Goal: Task Accomplishment & Management: Use online tool/utility

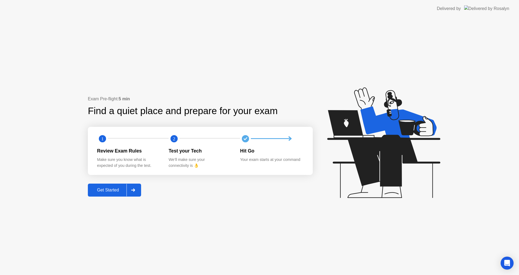
click at [114, 186] on button "Get Started" at bounding box center [114, 190] width 53 height 13
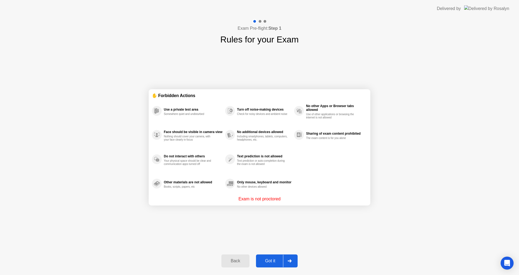
click at [280, 259] on div "Got it" at bounding box center [270, 261] width 25 height 5
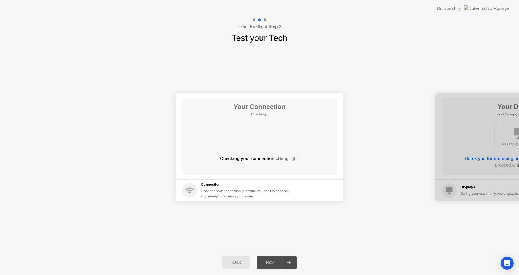
click at [277, 262] on div "Next" at bounding box center [270, 262] width 24 height 5
click at [274, 261] on div "Next" at bounding box center [270, 262] width 24 height 5
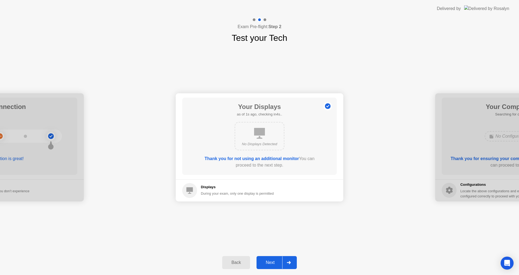
click at [274, 261] on div "Next" at bounding box center [270, 262] width 24 height 5
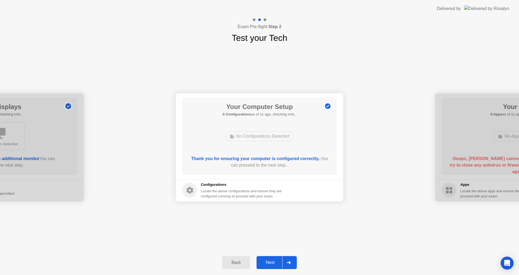
click at [472, 122] on div at bounding box center [519, 147] width 168 height 108
drag, startPoint x: 472, startPoint y: 122, endPoint x: 473, endPoint y: 125, distance: 3.4
click at [473, 124] on div at bounding box center [519, 147] width 168 height 108
click at [481, 148] on div at bounding box center [519, 147] width 168 height 108
drag, startPoint x: 480, startPoint y: 149, endPoint x: 475, endPoint y: 153, distance: 6.7
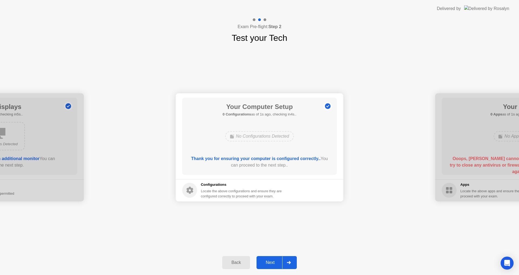
click at [479, 150] on div at bounding box center [519, 147] width 168 height 108
click at [273, 267] on button "Next" at bounding box center [277, 262] width 40 height 13
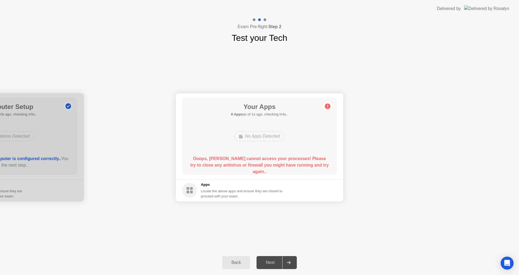
click at [272, 136] on div "No Apps Detected" at bounding box center [259, 136] width 51 height 10
click at [264, 33] on h1 "Test your Tech" at bounding box center [260, 37] width 56 height 13
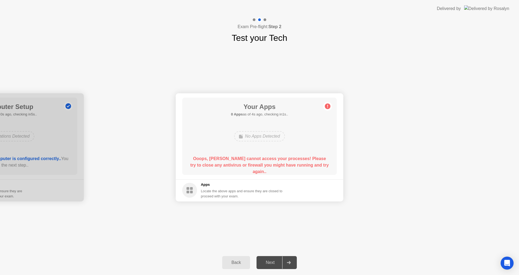
click at [261, 24] on h4 "Exam Pre-flight: Step 2" at bounding box center [260, 27] width 44 height 6
click at [280, 28] on b "Step 2" at bounding box center [275, 26] width 13 height 5
click at [281, 28] on b "Step 2" at bounding box center [275, 26] width 13 height 5
click at [278, 44] on div "Exam Pre-flight: Step 2 Test your Tech" at bounding box center [259, 30] width 519 height 27
drag, startPoint x: 200, startPoint y: 180, endPoint x: 204, endPoint y: 191, distance: 12.0
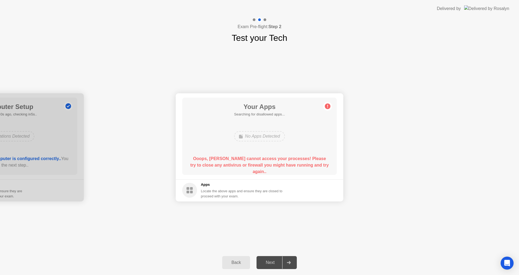
click at [202, 183] on app-apps "Your Apps Searching for disallowed apps... No Apps Detected Ooops, [PERSON_NAME…" at bounding box center [260, 147] width 168 height 108
drag, startPoint x: 204, startPoint y: 191, endPoint x: 241, endPoint y: 200, distance: 37.3
click at [206, 192] on div "Locate the above apps and ensure they are closed to proceed with your exam." at bounding box center [242, 193] width 82 height 10
drag, startPoint x: 247, startPoint y: 201, endPoint x: 252, endPoint y: 221, distance: 20.7
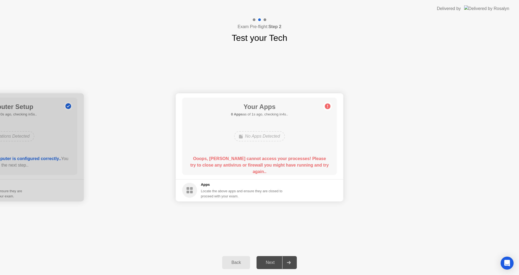
click at [265, 137] on div "No Apps Detected" at bounding box center [259, 136] width 51 height 10
drag, startPoint x: 265, startPoint y: 138, endPoint x: 264, endPoint y: 143, distance: 4.9
click at [265, 138] on div "No Apps Detected" at bounding box center [259, 136] width 51 height 10
drag, startPoint x: 264, startPoint y: 143, endPoint x: 266, endPoint y: 154, distance: 11.4
click at [266, 154] on div "Your Apps 0 Apps as of 1s ago, checking in4s.. No Apps Detected Ooops, [PERSON_…" at bounding box center [259, 136] width 155 height 77
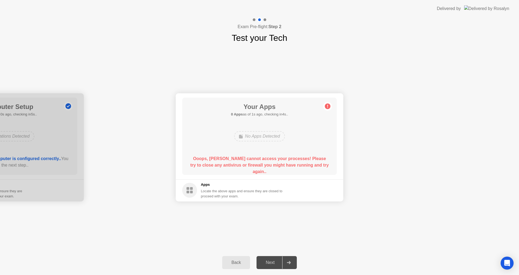
drag, startPoint x: 264, startPoint y: 175, endPoint x: 262, endPoint y: 178, distance: 3.0
click at [263, 177] on main "Your Apps 0 Apps as of 1s ago, checking in4s.. No Apps Detected Ooops, [PERSON_…" at bounding box center [260, 136] width 168 height 86
drag, startPoint x: 260, startPoint y: 190, endPoint x: 249, endPoint y: 196, distance: 12.8
click at [258, 192] on div "Apps Locate the above apps and ensure they are closed to proceed with your exam." at bounding box center [242, 190] width 82 height 17
drag, startPoint x: 249, startPoint y: 196, endPoint x: 231, endPoint y: 194, distance: 18.0
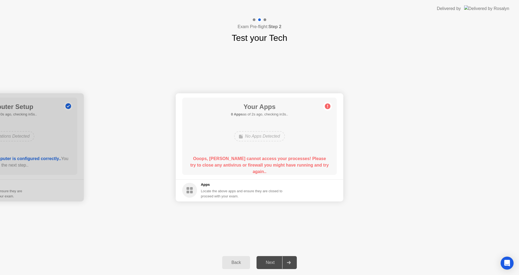
click at [246, 196] on div "Locate the above apps and ensure they are closed to proceed with your exam." at bounding box center [242, 193] width 82 height 10
drag, startPoint x: 231, startPoint y: 194, endPoint x: 216, endPoint y: 192, distance: 15.3
click at [226, 193] on div "Locate the above apps and ensure they are closed to proceed with your exam." at bounding box center [242, 193] width 82 height 10
drag, startPoint x: 216, startPoint y: 192, endPoint x: 196, endPoint y: 191, distance: 19.5
click at [203, 192] on div "Locate the above apps and ensure they are closed to proceed with your exam." at bounding box center [242, 193] width 82 height 10
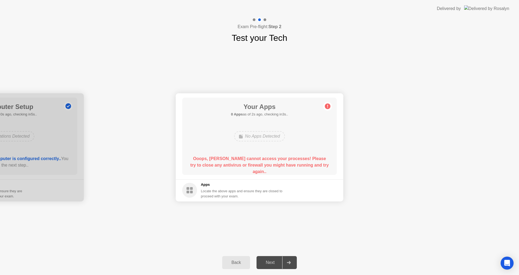
click at [195, 191] on div "Apps Locate the above apps and ensure they are closed to proceed with your exam." at bounding box center [232, 190] width 101 height 17
click at [190, 191] on rect at bounding box center [191, 192] width 3 height 3
drag, startPoint x: 190, startPoint y: 191, endPoint x: 201, endPoint y: 183, distance: 13.1
click at [193, 191] on icon at bounding box center [189, 190] width 15 height 15
drag, startPoint x: 201, startPoint y: 183, endPoint x: 203, endPoint y: 181, distance: 3.1
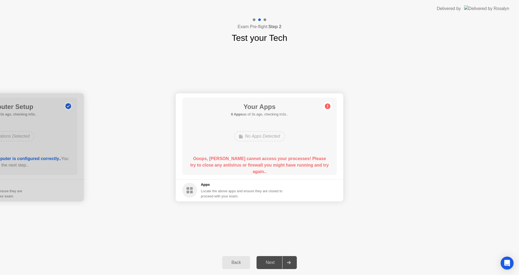
click at [202, 181] on footer "Apps Locate the above apps and ensure they are closed to proceed with your exam." at bounding box center [260, 190] width 168 height 22
click at [206, 187] on footer "Apps Locate the above apps and ensure they are closed to proceed with your exam." at bounding box center [260, 190] width 168 height 22
click at [207, 187] on h5 "Apps" at bounding box center [242, 184] width 82 height 5
click at [207, 186] on h5 "Apps" at bounding box center [242, 184] width 82 height 5
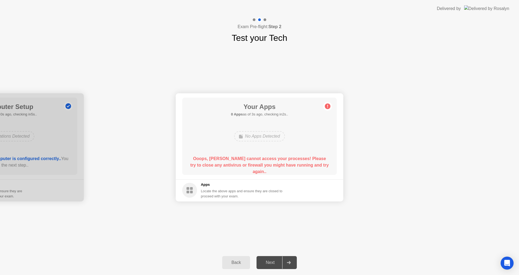
click at [207, 186] on h5 "Apps" at bounding box center [242, 184] width 82 height 5
drag, startPoint x: 207, startPoint y: 186, endPoint x: 251, endPoint y: 152, distance: 55.3
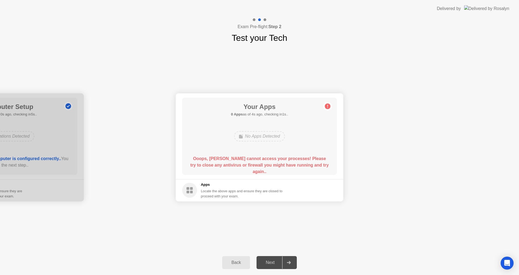
click at [211, 186] on h5 "Apps" at bounding box center [242, 184] width 82 height 5
click at [256, 146] on div "Your Apps 0 Apps as of 4s ago, checking in1s.. No Apps Detected Ooops, [PERSON_…" at bounding box center [259, 136] width 155 height 77
drag, startPoint x: 255, startPoint y: 147, endPoint x: 273, endPoint y: 131, distance: 24.0
click at [255, 147] on div "Your Apps Searching for disallowed apps... No Apps Detected Ooops, [PERSON_NAME…" at bounding box center [259, 136] width 155 height 77
drag, startPoint x: 273, startPoint y: 131, endPoint x: 277, endPoint y: 133, distance: 4.4
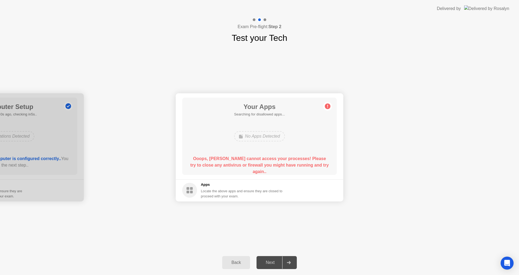
click at [277, 133] on div "No Apps Detected" at bounding box center [259, 136] width 51 height 10
drag, startPoint x: 277, startPoint y: 133, endPoint x: 277, endPoint y: 138, distance: 4.3
click at [278, 134] on div "No Apps Detected" at bounding box center [259, 136] width 51 height 10
click at [277, 140] on div "No Apps Detected" at bounding box center [259, 136] width 51 height 10
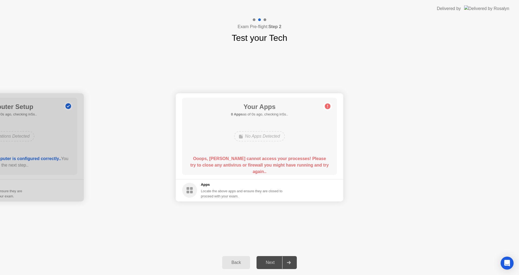
drag, startPoint x: 277, startPoint y: 140, endPoint x: 277, endPoint y: 145, distance: 4.9
click at [277, 143] on div "No Apps Detected" at bounding box center [260, 136] width 124 height 15
drag, startPoint x: 277, startPoint y: 145, endPoint x: 277, endPoint y: 151, distance: 6.0
click at [277, 148] on div "Your Apps 0 Apps as of 0s ago, checking in5s.. No Apps Detected Ooops, [PERSON_…" at bounding box center [259, 136] width 155 height 77
drag, startPoint x: 277, startPoint y: 151, endPoint x: 273, endPoint y: 155, distance: 6.1
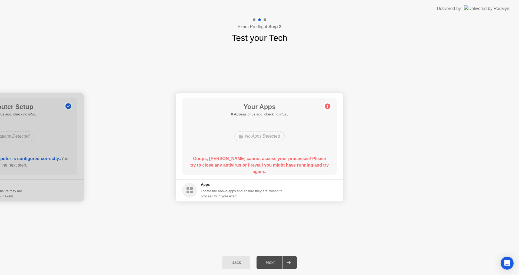
click at [276, 153] on div "Your Apps 0 Apps as of 0s ago, checking in5s.. No Apps Detected Ooops, [PERSON_…" at bounding box center [259, 136] width 155 height 77
click at [273, 155] on div "Ooops, [PERSON_NAME] cannot access your processes! Please try to close any anti…" at bounding box center [259, 164] width 139 height 19
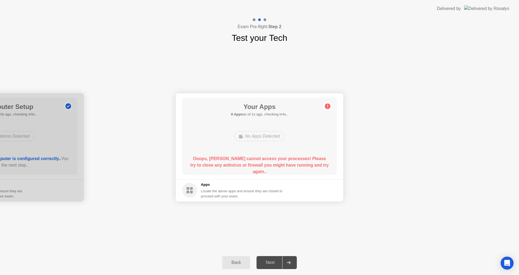
click at [273, 155] on div "Ooops, [PERSON_NAME] cannot access your processes! Please try to close any anti…" at bounding box center [259, 164] width 139 height 19
click at [240, 168] on div "Ooops, [PERSON_NAME] cannot access your processes! Please try to close any anti…" at bounding box center [259, 164] width 139 height 19
drag, startPoint x: 240, startPoint y: 168, endPoint x: 245, endPoint y: 170, distance: 5.2
click at [242, 170] on div "Ooops, [PERSON_NAME] cannot access your processes! Please try to close any anti…" at bounding box center [259, 162] width 139 height 15
drag, startPoint x: 246, startPoint y: 171, endPoint x: 249, endPoint y: 180, distance: 9.4
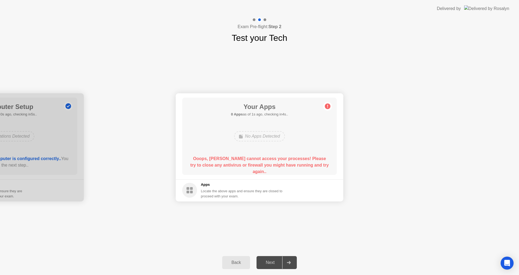
click at [250, 177] on main "Your Apps 0 Apps as of 1s ago, checking in4s.. No Apps Detected Ooops, [PERSON_…" at bounding box center [260, 136] width 168 height 86
click at [252, 186] on h5 "Apps" at bounding box center [242, 184] width 82 height 5
drag, startPoint x: 252, startPoint y: 183, endPoint x: 264, endPoint y: 183, distance: 12.4
click at [264, 183] on h5 "Apps" at bounding box center [242, 184] width 82 height 5
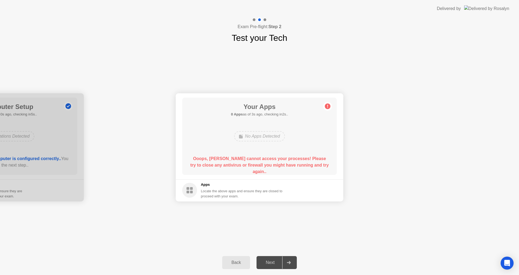
drag, startPoint x: 228, startPoint y: 161, endPoint x: 236, endPoint y: 164, distance: 8.6
click at [228, 161] on b "Ooops, [PERSON_NAME] cannot access your processes! Please try to close any anti…" at bounding box center [259, 165] width 138 height 18
drag, startPoint x: 236, startPoint y: 164, endPoint x: 255, endPoint y: 173, distance: 20.8
click at [242, 168] on div "Ooops, [PERSON_NAME] cannot access your processes! Please try to close any anti…" at bounding box center [259, 164] width 139 height 19
click at [248, 164] on b "Ooops, [PERSON_NAME] cannot access your processes! Please try to close any anti…" at bounding box center [259, 165] width 138 height 18
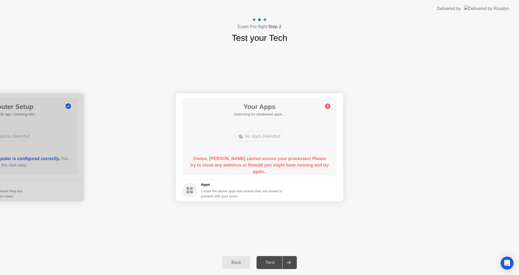
click at [248, 164] on b "Ooops, [PERSON_NAME] cannot access your processes! Please try to close any anti…" at bounding box center [259, 165] width 138 height 18
click at [297, 163] on b "Ooops, [PERSON_NAME] cannot access your processes! Please try to close any anti…" at bounding box center [259, 165] width 138 height 18
click at [302, 151] on div "Your Apps 0 Apps as of 0s ago, checking in5s.. No Apps Detected Ooops, [PERSON_…" at bounding box center [259, 136] width 155 height 77
click at [302, 151] on div "Your Apps 0 Apps as of 1s ago, checking in4s.. No Apps Detected Ooops, [PERSON_…" at bounding box center [259, 136] width 155 height 77
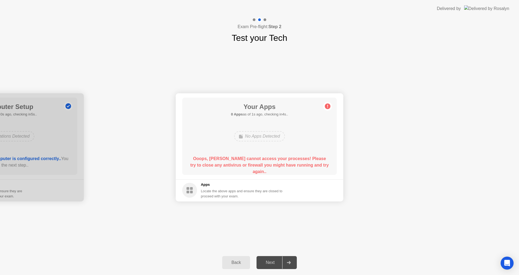
click at [302, 151] on div "Your Apps 0 Apps as of 1s ago, checking in4s.. No Apps Detected Ooops, [PERSON_…" at bounding box center [259, 136] width 155 height 77
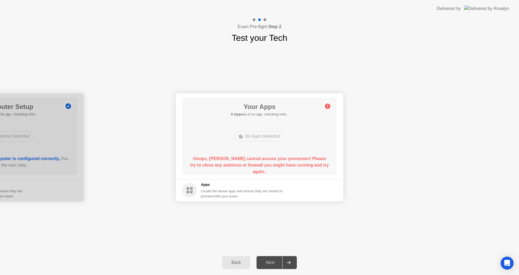
click at [302, 151] on div "Your Apps 0 Apps as of 1s ago, checking in4s.. No Apps Detected Ooops, [PERSON_…" at bounding box center [259, 136] width 155 height 77
click at [302, 151] on div "Your Apps 0 Apps as of 2s ago, checking in3s.. No Apps Detected Ooops, [PERSON_…" at bounding box center [259, 136] width 155 height 77
click at [302, 153] on div "Your Apps 0 Apps as of 2s ago, checking in3s.. No Apps Detected Ooops, [PERSON_…" at bounding box center [259, 136] width 155 height 77
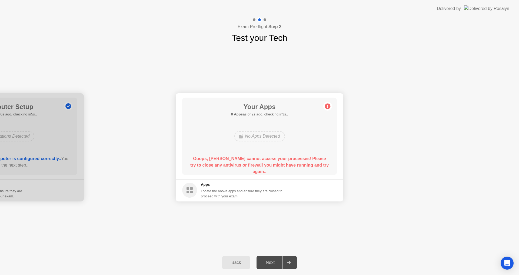
click at [302, 155] on div "Your Apps 0 Apps as of 2s ago, checking in3s.. No Apps Detected Ooops, [PERSON_…" at bounding box center [259, 136] width 155 height 77
click at [302, 156] on b "Ooops, [PERSON_NAME] cannot access your processes! Please try to close any anti…" at bounding box center [259, 165] width 138 height 18
click at [302, 157] on b "Ooops, [PERSON_NAME] cannot access your processes! Please try to close any anti…" at bounding box center [259, 165] width 138 height 18
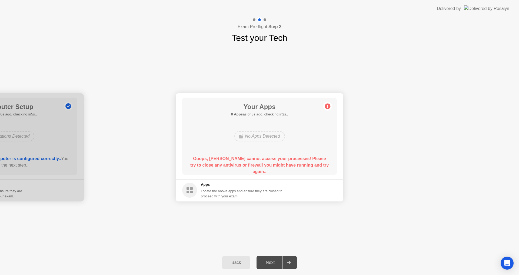
click at [302, 158] on b "Ooops, [PERSON_NAME] cannot access your processes! Please try to close any anti…" at bounding box center [259, 165] width 138 height 18
click at [301, 159] on b "Ooops, [PERSON_NAME] cannot access your processes! Please try to close any anti…" at bounding box center [259, 165] width 138 height 18
click at [301, 161] on b "Ooops, [PERSON_NAME] cannot access your processes! Please try to close any anti…" at bounding box center [259, 165] width 138 height 18
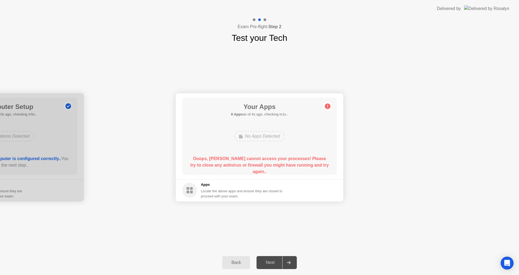
click at [300, 162] on b "Ooops, [PERSON_NAME] cannot access your processes! Please try to close any anti…" at bounding box center [259, 165] width 138 height 18
click at [300, 163] on b "Ooops, [PERSON_NAME] cannot access your processes! Please try to close any anti…" at bounding box center [259, 165] width 138 height 18
click at [299, 164] on b "Ooops, [PERSON_NAME] cannot access your processes! Please try to close any anti…" at bounding box center [259, 165] width 138 height 18
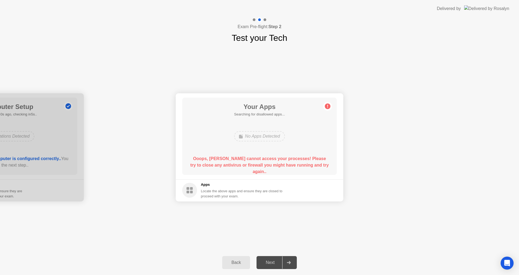
drag, startPoint x: 299, startPoint y: 164, endPoint x: 298, endPoint y: 167, distance: 3.0
click at [298, 167] on b "Ooops, [PERSON_NAME] cannot access your processes! Please try to close any anti…" at bounding box center [259, 165] width 138 height 18
click at [297, 168] on div "Ooops, [PERSON_NAME] cannot access your processes! Please try to close any anti…" at bounding box center [259, 164] width 139 height 19
click at [296, 169] on div "Ooops, [PERSON_NAME] cannot access your processes! Please try to close any anti…" at bounding box center [259, 162] width 139 height 15
click at [294, 170] on div "Ooops, [PERSON_NAME] cannot access your processes! Please try to close any anti…" at bounding box center [259, 162] width 139 height 15
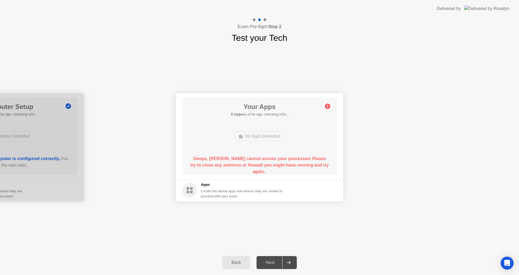
click at [293, 170] on div "Ooops, [PERSON_NAME] cannot access your processes! Please try to close any anti…" at bounding box center [259, 162] width 139 height 15
drag, startPoint x: 293, startPoint y: 171, endPoint x: 279, endPoint y: 235, distance: 65.9
click at [293, 171] on div "Your Apps 0 Apps as of 0s ago, checking in5s.. No Apps Detected Ooops, [PERSON_…" at bounding box center [259, 136] width 155 height 77
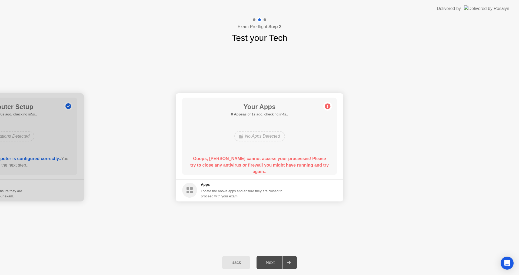
click at [275, 264] on div "Next" at bounding box center [270, 262] width 24 height 5
click at [274, 264] on div "Next" at bounding box center [270, 262] width 24 height 5
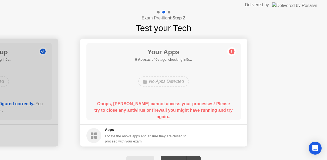
click at [158, 109] on b "Ooops, [PERSON_NAME] cannot access your processes! Please try to close any anti…" at bounding box center [163, 111] width 138 height 18
click at [286, 160] on html "Delivered by Exam Pre-flight: Step 2 Test your Tech Your Connection Your connec…" at bounding box center [163, 80] width 327 height 160
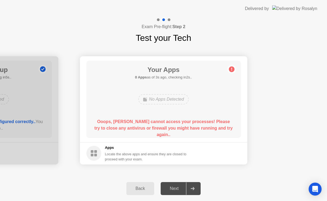
click at [171, 190] on div "Next" at bounding box center [175, 188] width 24 height 5
click at [172, 190] on div "Next" at bounding box center [175, 188] width 24 height 5
click at [174, 190] on div "Next" at bounding box center [175, 188] width 24 height 5
click at [317, 189] on icon "Open Intercom Messenger" at bounding box center [315, 189] width 6 height 7
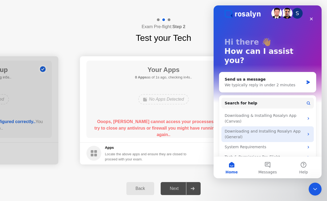
scroll to position [8, 0]
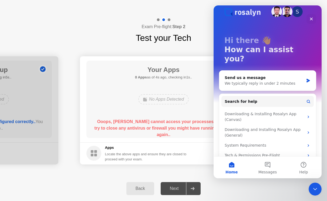
click at [149, 73] on h1 "Your Apps" at bounding box center [163, 70] width 57 height 10
click at [210, 44] on div "Exam Pre-flight: Step 2 Test your Tech" at bounding box center [163, 30] width 327 height 27
click at [265, 13] on div "S" at bounding box center [268, 11] width 87 height 11
click at [311, 18] on icon "Close" at bounding box center [311, 19] width 3 height 3
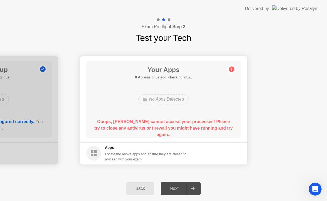
scroll to position [0, 0]
drag, startPoint x: 163, startPoint y: 148, endPoint x: 178, endPoint y: 137, distance: 19.4
click at [166, 144] on footer "Apps Locate the above apps and ensure they are closed to proceed with your exam." at bounding box center [164, 153] width 168 height 22
drag, startPoint x: 178, startPoint y: 137, endPoint x: 195, endPoint y: 150, distance: 21.3
click at [183, 141] on main "Your Apps 0 Apps as of 2s ago, checking in3s.. No Apps Detected Ooops, [PERSON_…" at bounding box center [164, 99] width 168 height 86
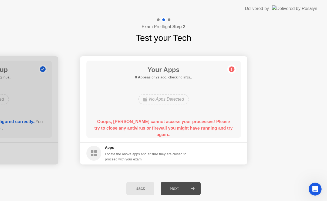
drag, startPoint x: 195, startPoint y: 150, endPoint x: 224, endPoint y: 174, distance: 37.8
click at [187, 158] on div "Apps Locate the above apps and ensure they are closed to proceed with your exam." at bounding box center [146, 153] width 82 height 17
click at [288, 174] on div "Your Connection Your connection is great! Connection Checking your connection t…" at bounding box center [163, 110] width 327 height 132
drag, startPoint x: 274, startPoint y: 134, endPoint x: 274, endPoint y: 124, distance: 9.7
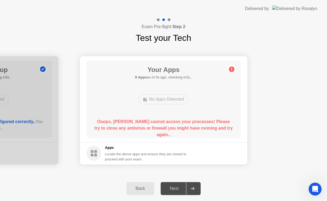
drag, startPoint x: 274, startPoint y: 124, endPoint x: 298, endPoint y: 116, distance: 25.5
click at [140, 8] on header "Delivered by" at bounding box center [163, 8] width 327 height 17
drag, startPoint x: 224, startPoint y: 39, endPoint x: 228, endPoint y: 39, distance: 4.3
click at [228, 39] on div "Exam Pre-flight: Step 2 Test your Tech" at bounding box center [163, 30] width 327 height 27
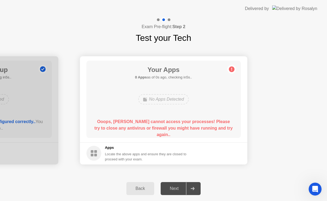
click at [141, 184] on button "Back" at bounding box center [141, 188] width 28 height 13
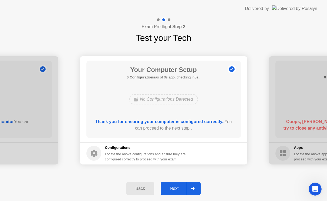
click at [207, 160] on footer "Configurations Locate the above configurations and ensure they are configured c…" at bounding box center [164, 153] width 168 height 22
drag, startPoint x: 131, startPoint y: 117, endPoint x: 137, endPoint y: 123, distance: 8.8
click at [131, 117] on div "Your Computer Setup 0 Configurations as of 2s ago, checking in3s.. No Configura…" at bounding box center [164, 99] width 155 height 77
click at [140, 123] on b "Thank you for ensuring your computer is configured correctly.." at bounding box center [160, 121] width 130 height 5
click at [173, 125] on div "Thank you for ensuring your computer is configured correctly.. You can proceed …" at bounding box center [163, 124] width 139 height 13
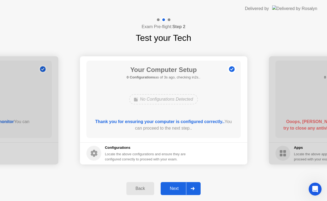
click at [195, 125] on div "Thank you for ensuring your computer is configured correctly.. You can proceed …" at bounding box center [163, 124] width 139 height 13
click at [208, 125] on div "Thank you for ensuring your computer is configured correctly.. You can proceed …" at bounding box center [163, 124] width 139 height 13
click at [197, 128] on div "Thank you for ensuring your computer is configured correctly.. You can proceed …" at bounding box center [163, 124] width 139 height 13
click at [195, 129] on div "Thank you for ensuring your computer is configured correctly.. You can proceed …" at bounding box center [163, 124] width 139 height 13
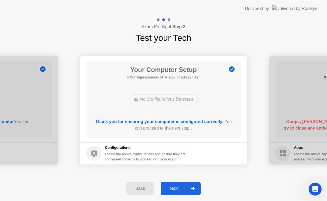
drag, startPoint x: 192, startPoint y: 130, endPoint x: 174, endPoint y: 131, distance: 18.4
click at [191, 131] on div "Thank you for ensuring your computer is configured correctly.. You can proceed …" at bounding box center [163, 124] width 139 height 13
drag, startPoint x: 172, startPoint y: 131, endPoint x: 168, endPoint y: 131, distance: 4.4
click at [171, 131] on div "Thank you for ensuring your computer is configured correctly.. You can proceed …" at bounding box center [163, 124] width 139 height 13
click at [168, 131] on div "Thank you for ensuring your computer is configured correctly.. You can proceed …" at bounding box center [163, 125] width 139 height 15
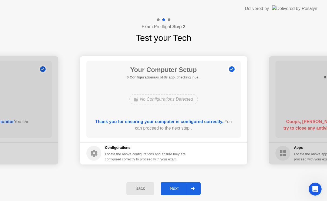
click at [166, 131] on div "Thank you for ensuring your computer is configured correctly.. You can proceed …" at bounding box center [163, 125] width 139 height 15
drag, startPoint x: 107, startPoint y: 152, endPoint x: 95, endPoint y: 158, distance: 13.3
click at [105, 155] on div "Locate the above configurations and ensure they are configured correctly to pro…" at bounding box center [146, 156] width 82 height 10
drag, startPoint x: 95, startPoint y: 158, endPoint x: 106, endPoint y: 156, distance: 11.0
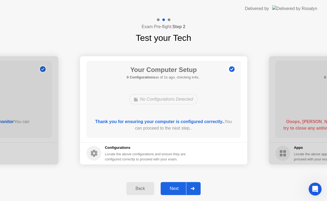
click at [96, 158] on circle at bounding box center [94, 153] width 15 height 15
click at [108, 156] on div "Locate the above configurations and ensure they are configured correctly to pro…" at bounding box center [146, 156] width 82 height 10
click at [102, 152] on div "Configurations Locate the above configurations and ensure they are configured c…" at bounding box center [137, 153] width 101 height 17
click at [98, 151] on circle at bounding box center [94, 153] width 15 height 15
click at [97, 152] on icon at bounding box center [94, 153] width 15 height 15
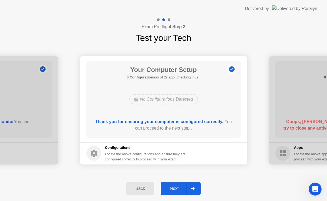
click at [97, 153] on icon at bounding box center [94, 153] width 7 height 7
click at [140, 153] on div "Locate the above configurations and ensure they are configured correctly to pro…" at bounding box center [146, 156] width 82 height 10
drag, startPoint x: 140, startPoint y: 154, endPoint x: 177, endPoint y: 154, distance: 36.8
click at [140, 154] on div "Locate the above configurations and ensure they are configured correctly to pro…" at bounding box center [146, 156] width 82 height 10
drag, startPoint x: 177, startPoint y: 154, endPoint x: 190, endPoint y: 153, distance: 13.3
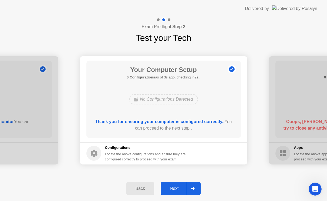
click at [185, 153] on div "Locate the above configurations and ensure they are configured correctly to pro…" at bounding box center [146, 156] width 82 height 10
click at [179, 184] on button "Next" at bounding box center [181, 188] width 40 height 13
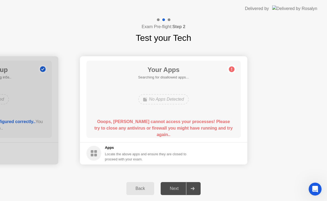
click at [185, 191] on div "Next" at bounding box center [175, 188] width 24 height 5
click at [60, 181] on div "Back Next" at bounding box center [163, 188] width 327 height 25
click at [176, 189] on div "Next" at bounding box center [175, 188] width 24 height 5
click at [176, 190] on div "Next" at bounding box center [175, 188] width 24 height 5
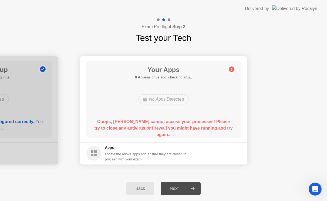
click at [176, 190] on div "Next" at bounding box center [175, 188] width 24 height 5
click at [175, 191] on div "Next" at bounding box center [175, 188] width 24 height 5
click at [90, 31] on div "Exam Pre-flight: Step 2 Test your Tech" at bounding box center [163, 30] width 327 height 27
click at [171, 98] on div "No Apps Detected" at bounding box center [163, 99] width 51 height 10
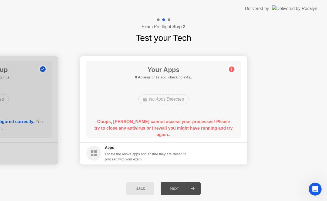
click at [171, 98] on div "No Apps Detected" at bounding box center [163, 99] width 51 height 10
click at [257, 16] on header "Delivered by" at bounding box center [163, 8] width 327 height 17
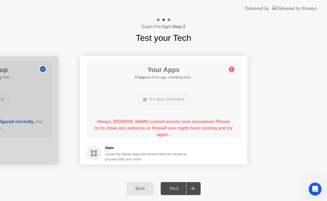
click at [93, 42] on div "Exam Pre-flight: Step 2 Test your Tech" at bounding box center [163, 30] width 327 height 27
click at [115, 62] on div "Your Apps 0 Apps as of 0s ago, checking in5s.. No Apps Detected Ooops, [PERSON_…" at bounding box center [164, 99] width 155 height 77
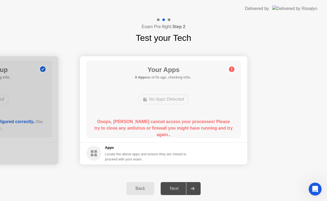
click at [115, 62] on div "Your Apps 0 Apps as of 0s ago, checking in5s.. No Apps Detected Ooops, [PERSON_…" at bounding box center [164, 99] width 155 height 77
click at [97, 150] on circle at bounding box center [94, 153] width 15 height 15
click at [97, 151] on circle at bounding box center [94, 153] width 15 height 15
drag, startPoint x: 116, startPoint y: 151, endPoint x: 102, endPoint y: 152, distance: 14.1
drag, startPoint x: 102, startPoint y: 152, endPoint x: 109, endPoint y: 152, distance: 7.6
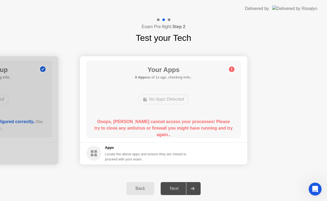
click at [105, 152] on div "Apps Locate the above apps and ensure they are closed to proceed with your exam." at bounding box center [137, 153] width 101 height 17
click at [109, 152] on div "Locate the above apps and ensure they are closed to proceed with your exam." at bounding box center [146, 156] width 82 height 10
drag, startPoint x: 109, startPoint y: 152, endPoint x: 114, endPoint y: 152, distance: 5.1
click at [112, 152] on div "Locate the above apps and ensure they are closed to proceed with your exam." at bounding box center [146, 156] width 82 height 10
drag, startPoint x: 114, startPoint y: 152, endPoint x: 121, endPoint y: 155, distance: 7.6
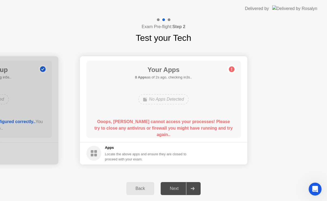
click at [119, 154] on div "Locate the above apps and ensure they are closed to proceed with your exam." at bounding box center [146, 156] width 82 height 10
drag, startPoint x: 121, startPoint y: 155, endPoint x: 125, endPoint y: 156, distance: 4.4
click at [125, 156] on div "Locate the above apps and ensure they are closed to proceed with your exam." at bounding box center [146, 156] width 82 height 10
click at [127, 157] on div "Locate the above apps and ensure they are closed to proceed with your exam." at bounding box center [146, 156] width 82 height 10
click at [173, 157] on div "Locate the above apps and ensure they are closed to proceed with your exam." at bounding box center [146, 156] width 82 height 10
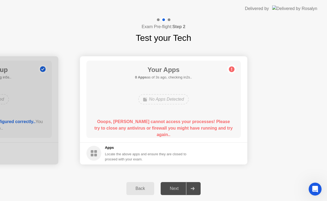
click at [173, 157] on div "Locate the above apps and ensure they are closed to proceed with your exam." at bounding box center [146, 156] width 82 height 10
drag, startPoint x: 173, startPoint y: 157, endPoint x: 144, endPoint y: 137, distance: 35.3
click at [172, 156] on div "Locate the above apps and ensure they are closed to proceed with your exam." at bounding box center [146, 156] width 82 height 10
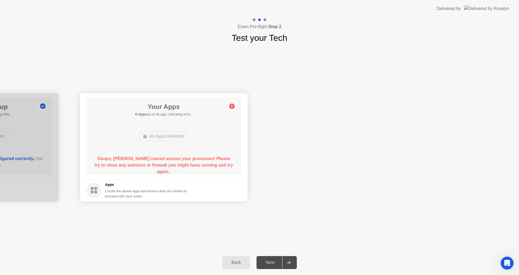
click at [194, 41] on div "Exam Pre-flight: Step 2 Test your Tech" at bounding box center [259, 30] width 519 height 27
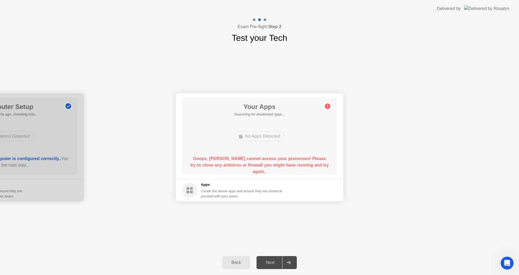
drag, startPoint x: 71, startPoint y: 5, endPoint x: 74, endPoint y: 15, distance: 10.6
click at [71, 9] on header "Delivered by" at bounding box center [259, 8] width 519 height 17
click at [303, 137] on div "No Apps Detected" at bounding box center [260, 136] width 124 height 15
drag, startPoint x: 254, startPoint y: 134, endPoint x: 190, endPoint y: 153, distance: 66.9
click at [206, 150] on div "Your Apps 0 Apps as of 0s ago, checking in5s.. No Apps Detected Ooops, [PERSON_…" at bounding box center [259, 136] width 155 height 77
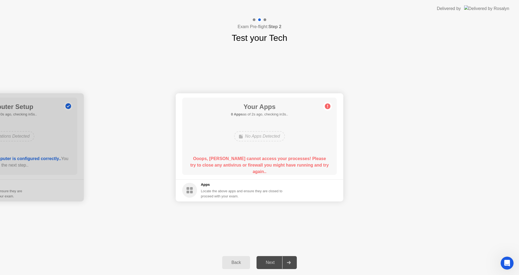
drag, startPoint x: 178, startPoint y: 77, endPoint x: 430, endPoint y: 85, distance: 252.2
click at [430, 85] on div "Your Connection Your connection is great! Connection Checking your connection t…" at bounding box center [259, 147] width 519 height 206
drag, startPoint x: 277, startPoint y: 173, endPoint x: 104, endPoint y: 144, distance: 175.2
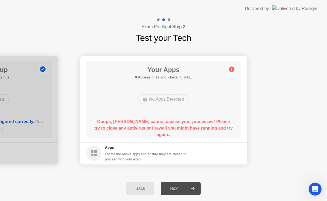
drag, startPoint x: 314, startPoint y: 43, endPoint x: 323, endPoint y: 16, distance: 29.0
click at [315, 42] on div "Exam Pre-flight: Step 2 Test your Tech" at bounding box center [163, 30] width 327 height 27
